Goal: Information Seeking & Learning: Learn about a topic

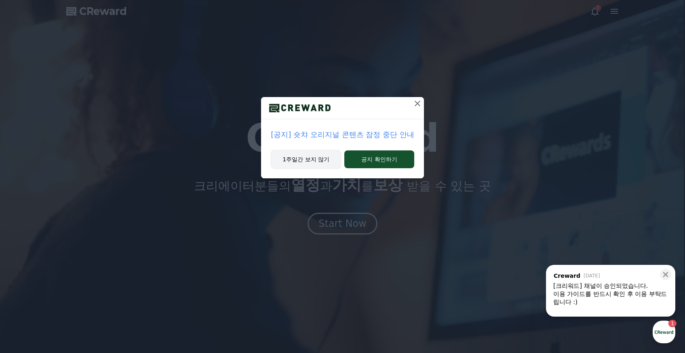
click at [307, 161] on button "1주일간 보지 않기" at bounding box center [306, 159] width 70 height 19
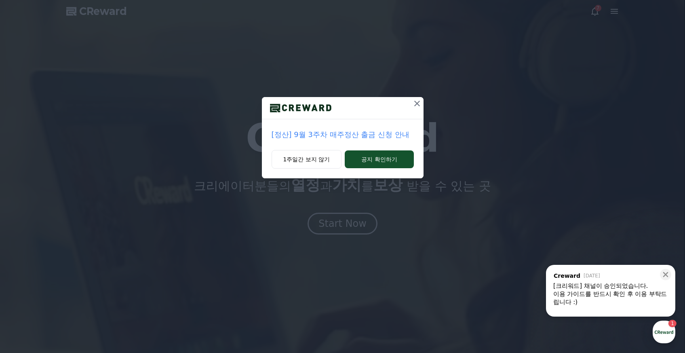
click at [351, 135] on p "[정산] 9월 3주차 매주정산 출금 신청 안내" at bounding box center [342, 134] width 142 height 11
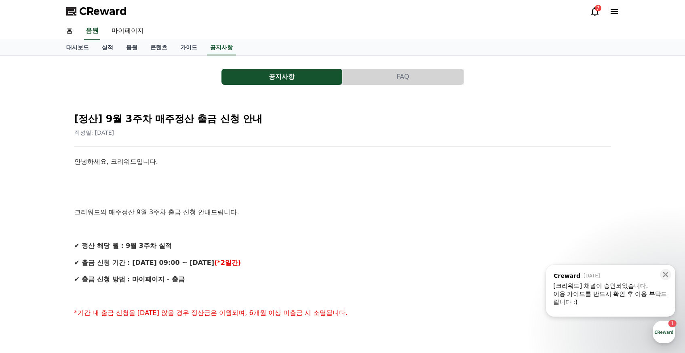
click at [616, 293] on div "이용 가이드를 반드시 확인 후 이용 부탁드립니다 :)" at bounding box center [610, 298] width 115 height 16
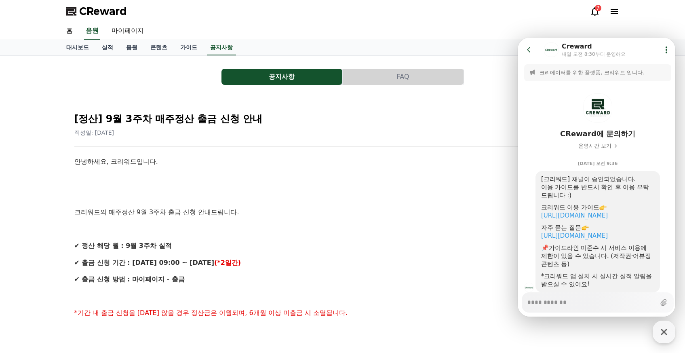
click at [593, 10] on icon at bounding box center [595, 11] width 10 height 10
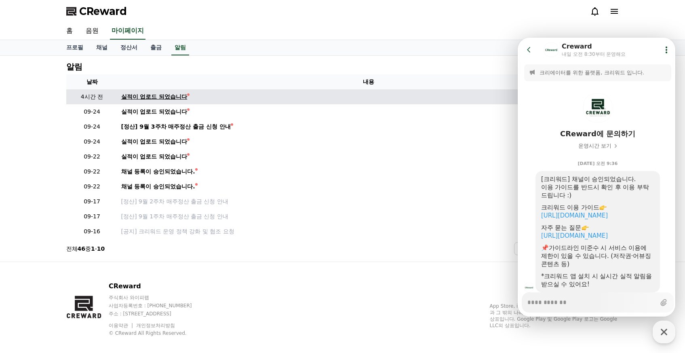
click at [177, 98] on div "실적이 업로드 되었습니다" at bounding box center [154, 97] width 66 height 8
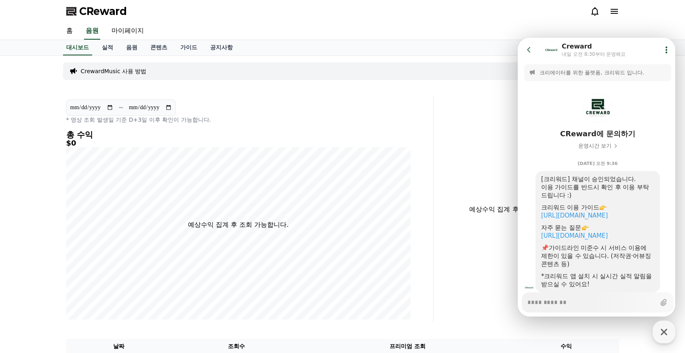
drag, startPoint x: 358, startPoint y: 119, endPoint x: 372, endPoint y: 112, distance: 15.7
click at [358, 118] on p "* 영상 조회 발생일 기준 D+3일 이후 확인이 가능합니다." at bounding box center [238, 120] width 344 height 8
drag, startPoint x: 305, startPoint y: 112, endPoint x: 158, endPoint y: 59, distance: 156.6
click at [305, 111] on div "**********" at bounding box center [238, 111] width 344 height 24
type textarea "*"
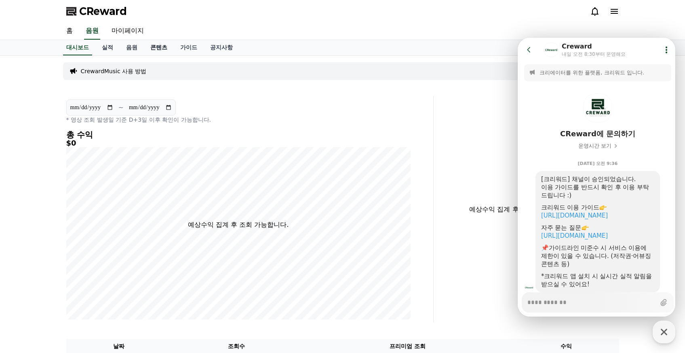
click at [158, 47] on link "콘텐츠" at bounding box center [159, 47] width 30 height 15
click at [126, 50] on link "음원" at bounding box center [132, 47] width 24 height 15
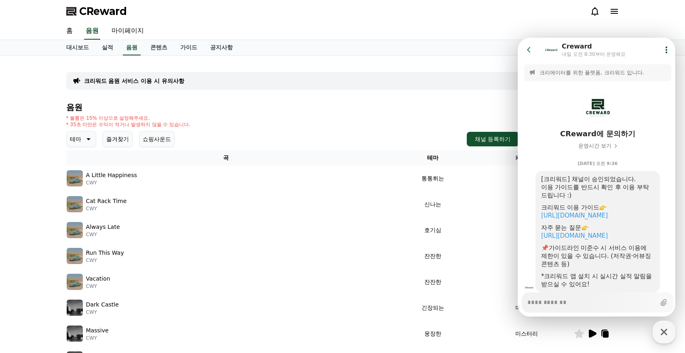
click at [528, 51] on icon at bounding box center [529, 50] width 8 height 8
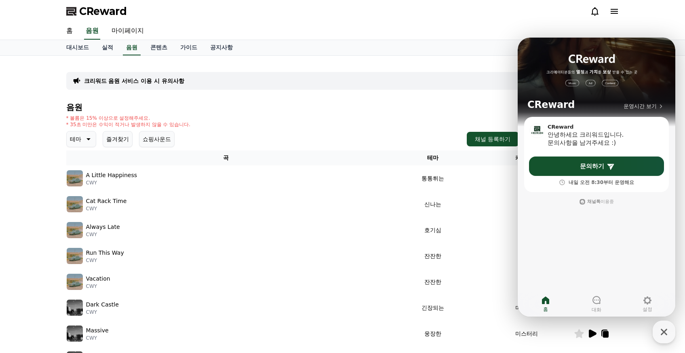
click at [418, 88] on div "크리워드 음원 서비스 이용 시 유의사항" at bounding box center [342, 81] width 553 height 18
click at [139, 77] on p "크리워드 음원 서비스 이용 시 유의사항" at bounding box center [134, 81] width 100 height 8
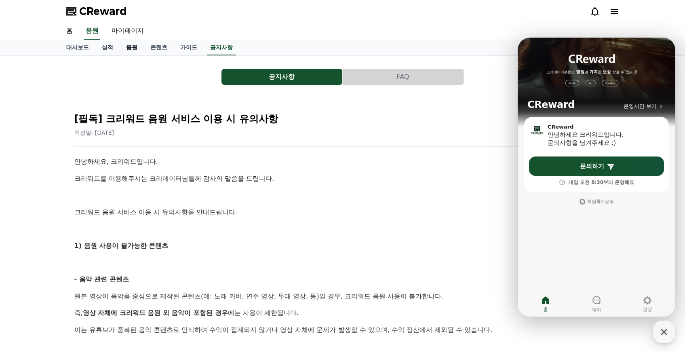
click at [126, 47] on link "음원" at bounding box center [132, 47] width 24 height 15
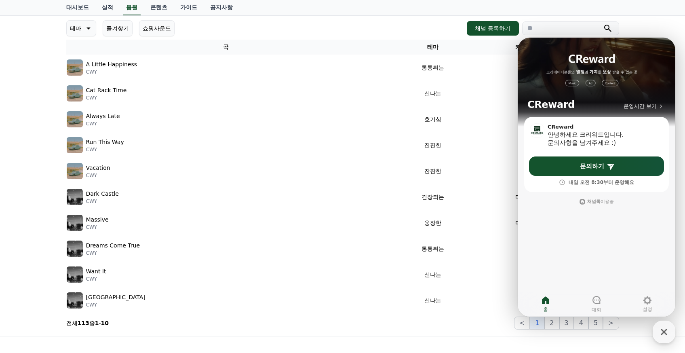
scroll to position [8, 0]
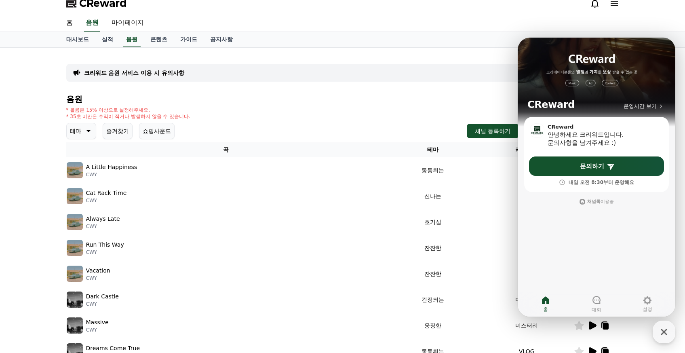
click at [115, 132] on button "즐겨찾기" at bounding box center [118, 131] width 30 height 16
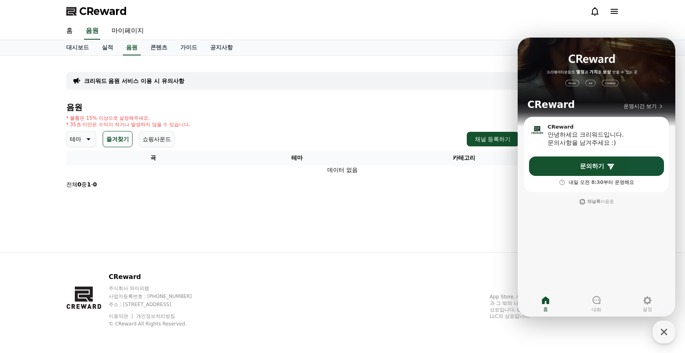
click at [73, 135] on p "테마" at bounding box center [75, 138] width 11 height 11
click at [81, 159] on button "전체" at bounding box center [76, 161] width 18 height 18
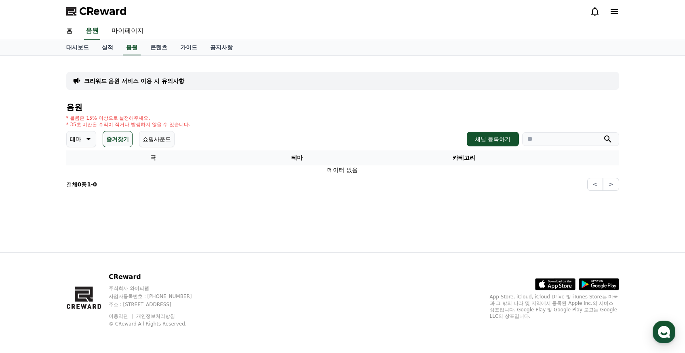
click at [531, 138] on input "search" at bounding box center [570, 139] width 97 height 14
type input "*"
type input "***"
click at [603, 134] on button "submit" at bounding box center [608, 139] width 10 height 10
click at [84, 136] on icon at bounding box center [88, 139] width 10 height 10
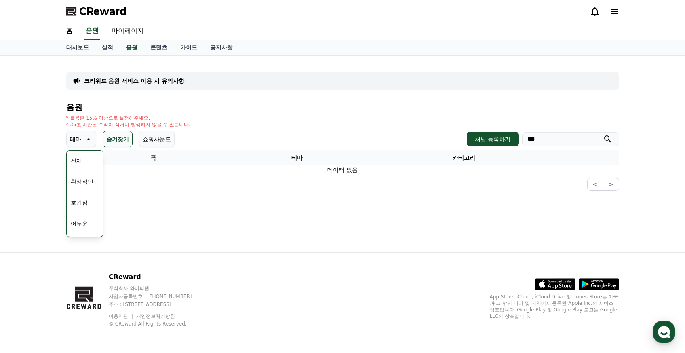
click at [139, 118] on p "* 볼륨은 15% 이상으로 설정해주세요." at bounding box center [128, 118] width 124 height 6
click at [125, 140] on button "즐겨찾기" at bounding box center [118, 139] width 30 height 16
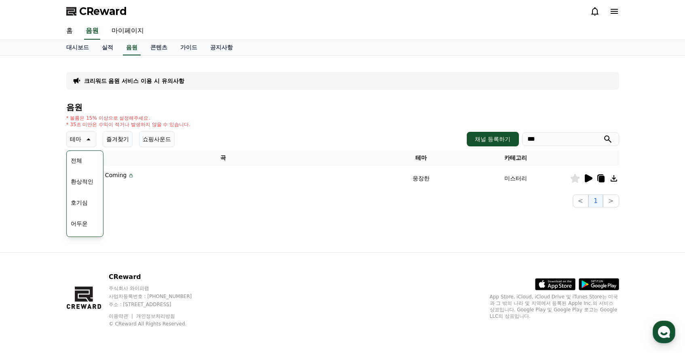
drag, startPoint x: 288, startPoint y: 130, endPoint x: 258, endPoint y: 142, distance: 31.6
click at [287, 130] on div "음원 * 볼륨은 15% 이상으로 설정해주세요. * 35초 미만은 수익이 적거나 발생하지 않을 수 있습니다. 테마 테마 전체 환상적인 호기심 어…" at bounding box center [342, 155] width 553 height 105
click at [572, 180] on icon at bounding box center [574, 178] width 9 height 9
click at [223, 103] on h4 "음원" at bounding box center [342, 107] width 553 height 9
click at [315, 99] on div "크리워드 음원 서비스 이용 시 유의사항 음원 * 볼륨은 15% 이상으로 설정해주세요. * 35초 미만은 수익이 적거나 발생하지 않을 수 있습니…" at bounding box center [342, 134] width 553 height 145
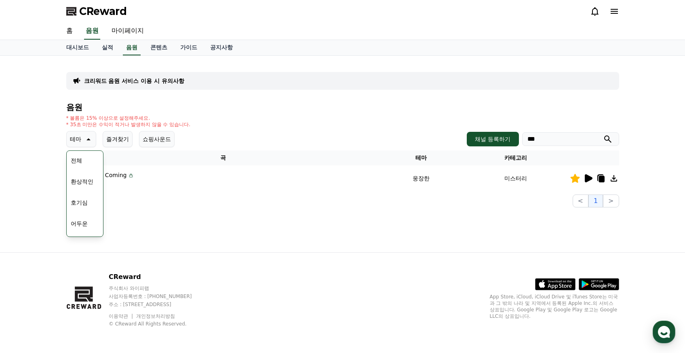
drag, startPoint x: 332, startPoint y: 109, endPoint x: 313, endPoint y: 101, distance: 21.2
click at [324, 109] on h4 "음원" at bounding box center [342, 107] width 553 height 9
